Goal: Information Seeking & Learning: Learn about a topic

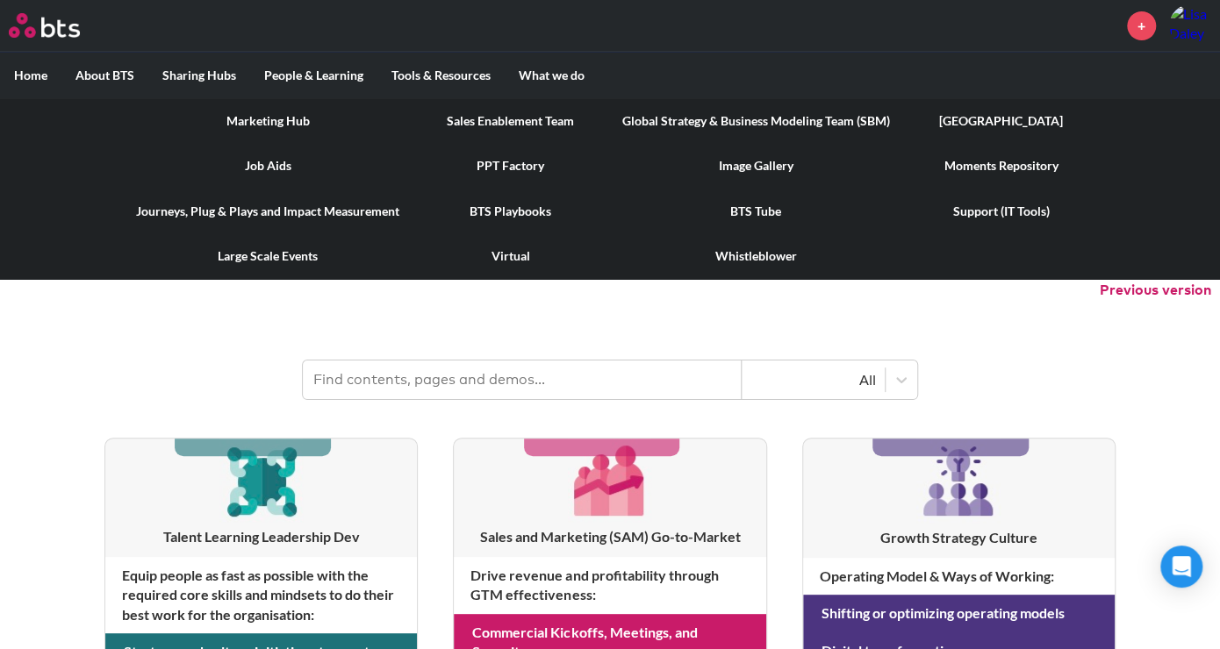
click at [250, 122] on link "Marketing Hub" at bounding box center [267, 121] width 291 height 46
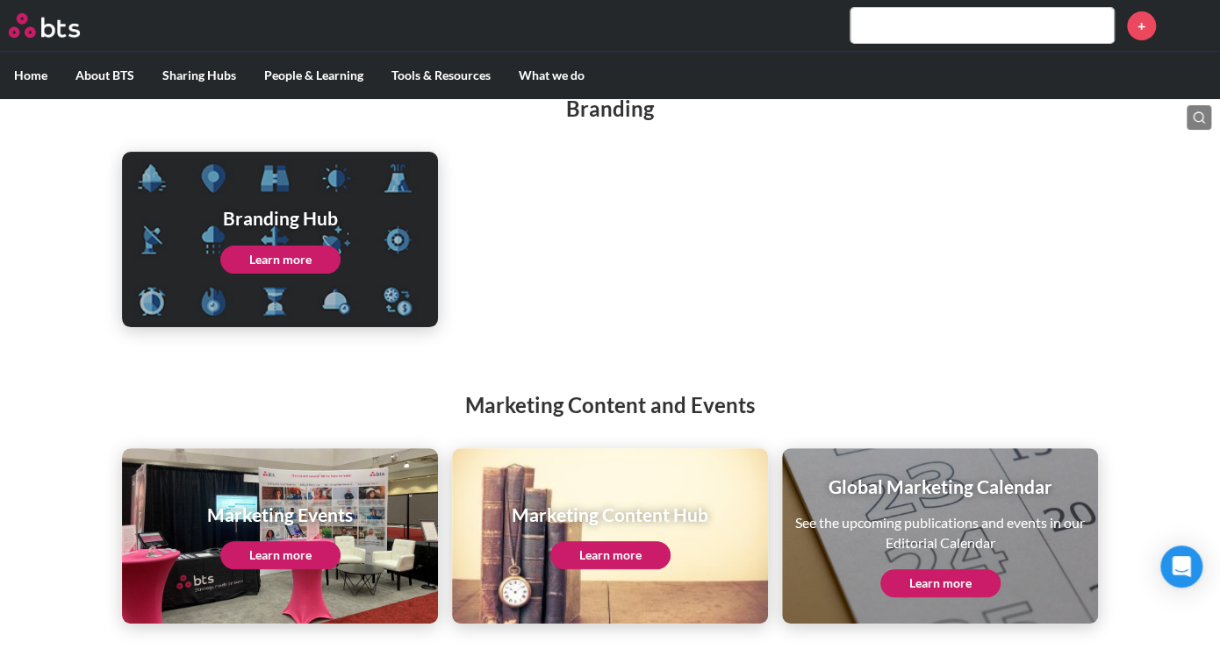
scroll to position [220, 0]
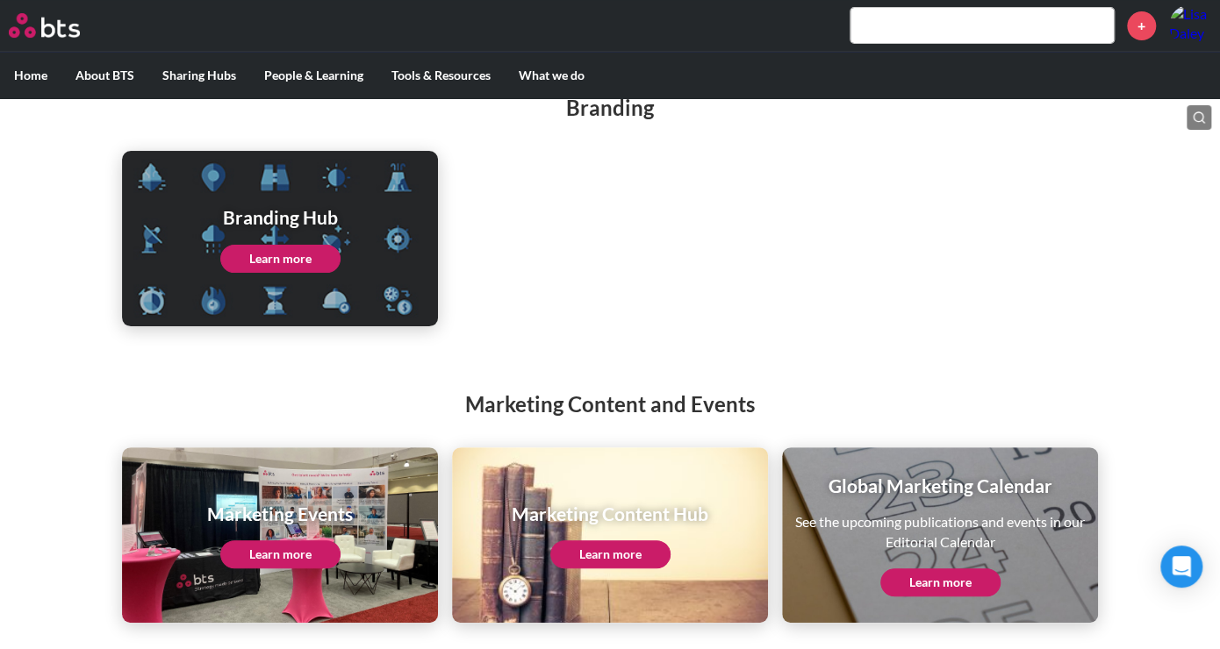
click at [253, 255] on link "Learn more" at bounding box center [280, 259] width 120 height 28
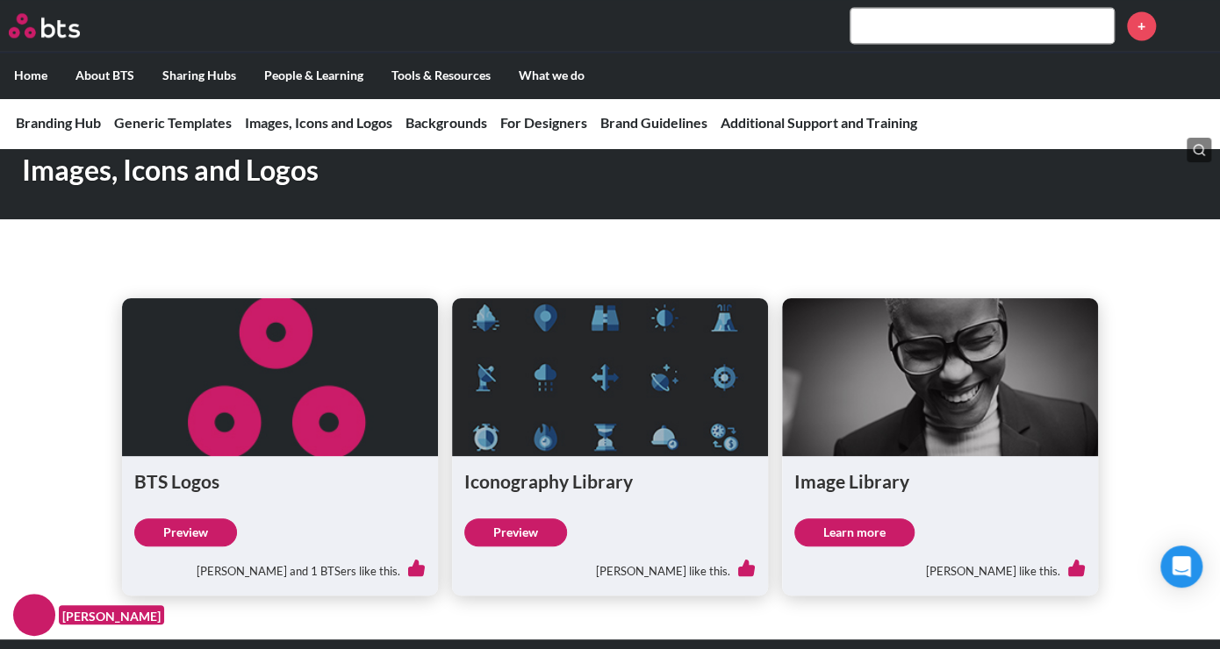
scroll to position [1365, 0]
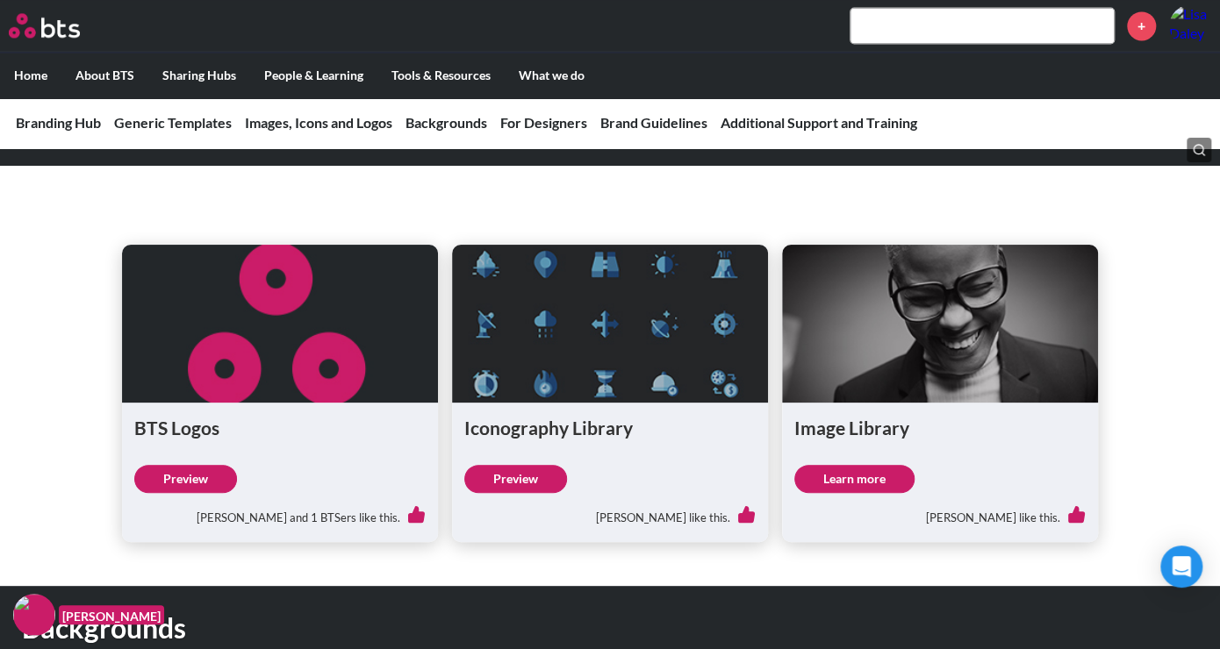
click at [852, 465] on link "Learn more" at bounding box center [854, 479] width 120 height 28
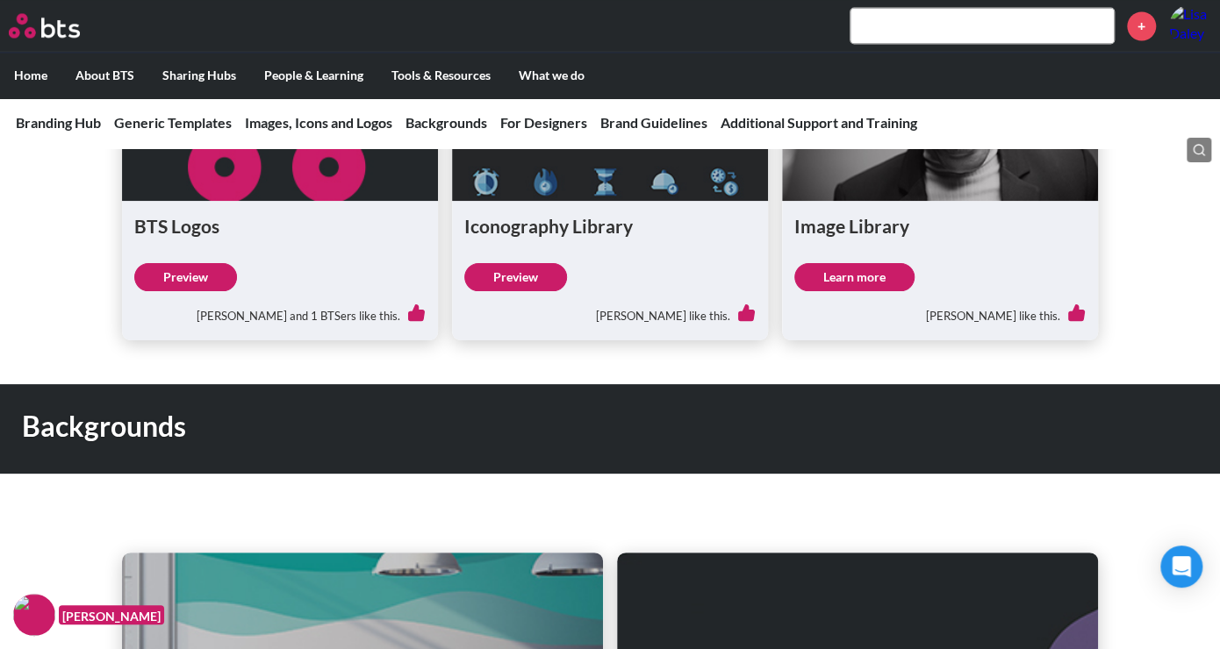
scroll to position [1755, 0]
